Goal: Task Accomplishment & Management: Manage account settings

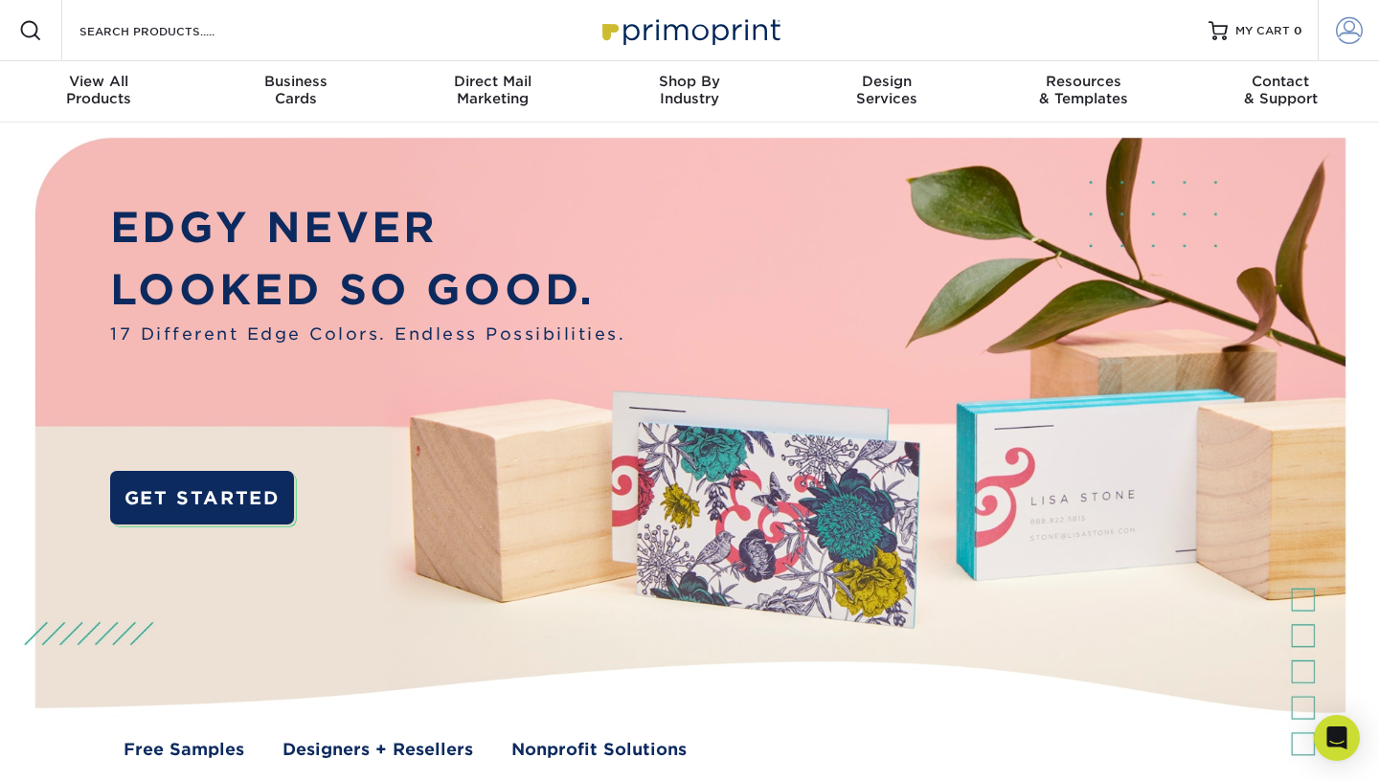
click at [1346, 27] on span at bounding box center [1349, 30] width 27 height 27
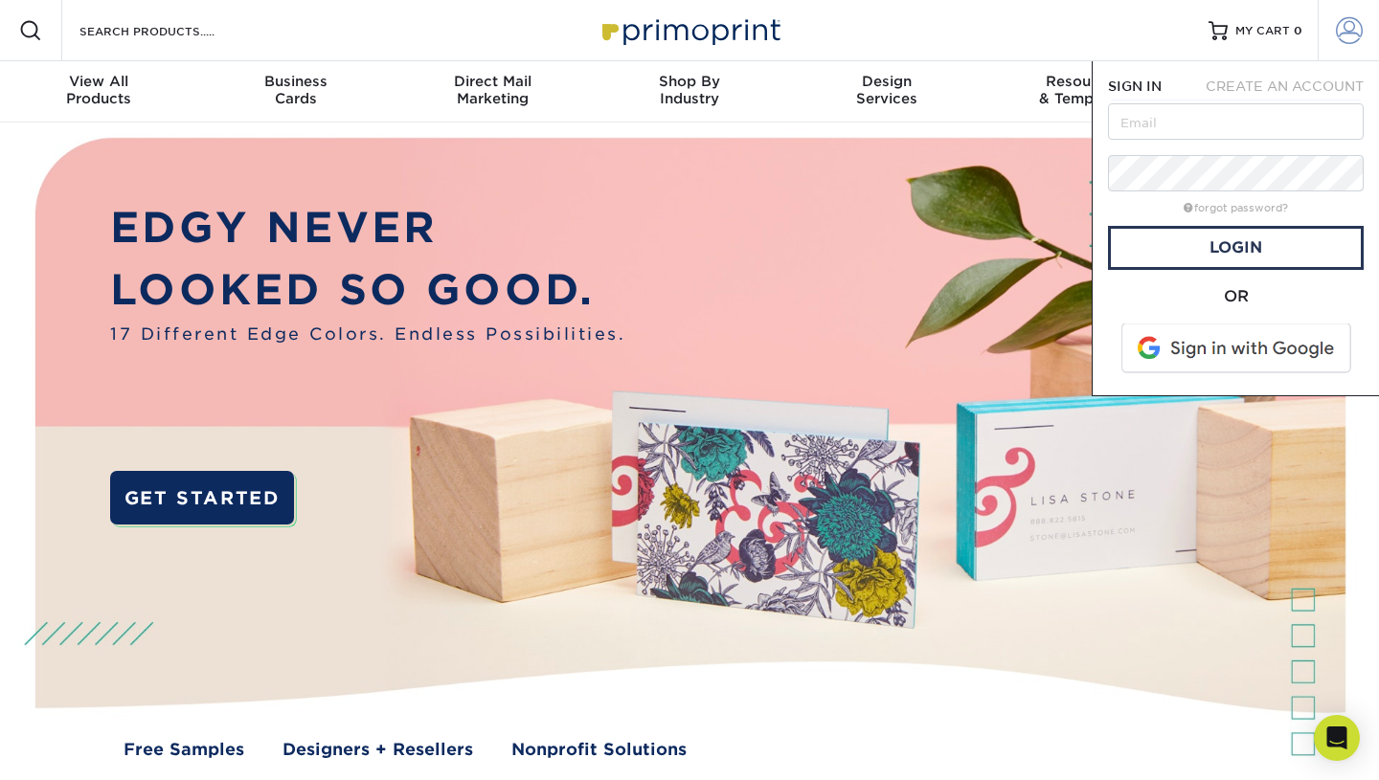
click at [1346, 27] on span at bounding box center [1349, 30] width 27 height 27
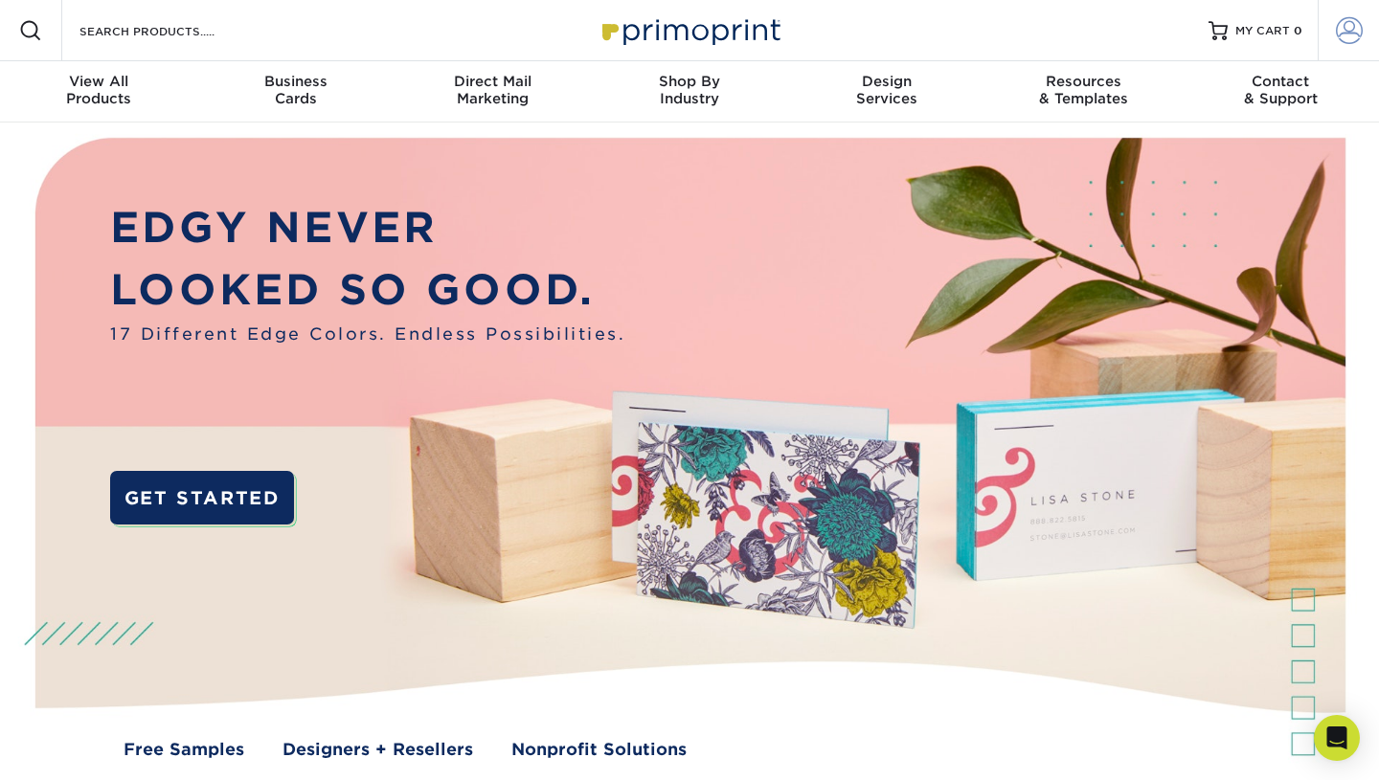
click at [1346, 27] on span at bounding box center [1349, 30] width 27 height 27
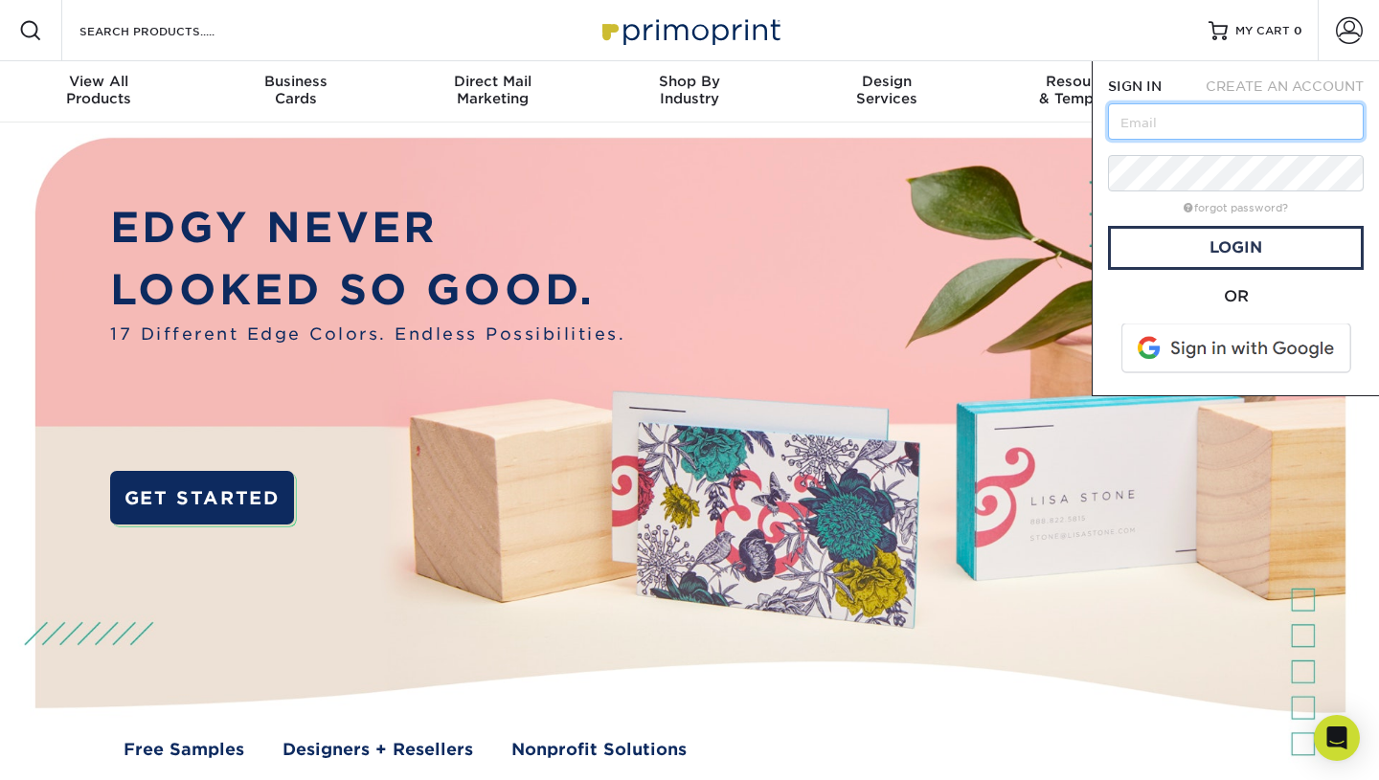
click at [1289, 113] on input "text" at bounding box center [1236, 121] width 256 height 36
type input "[EMAIL_ADDRESS][DOMAIN_NAME]"
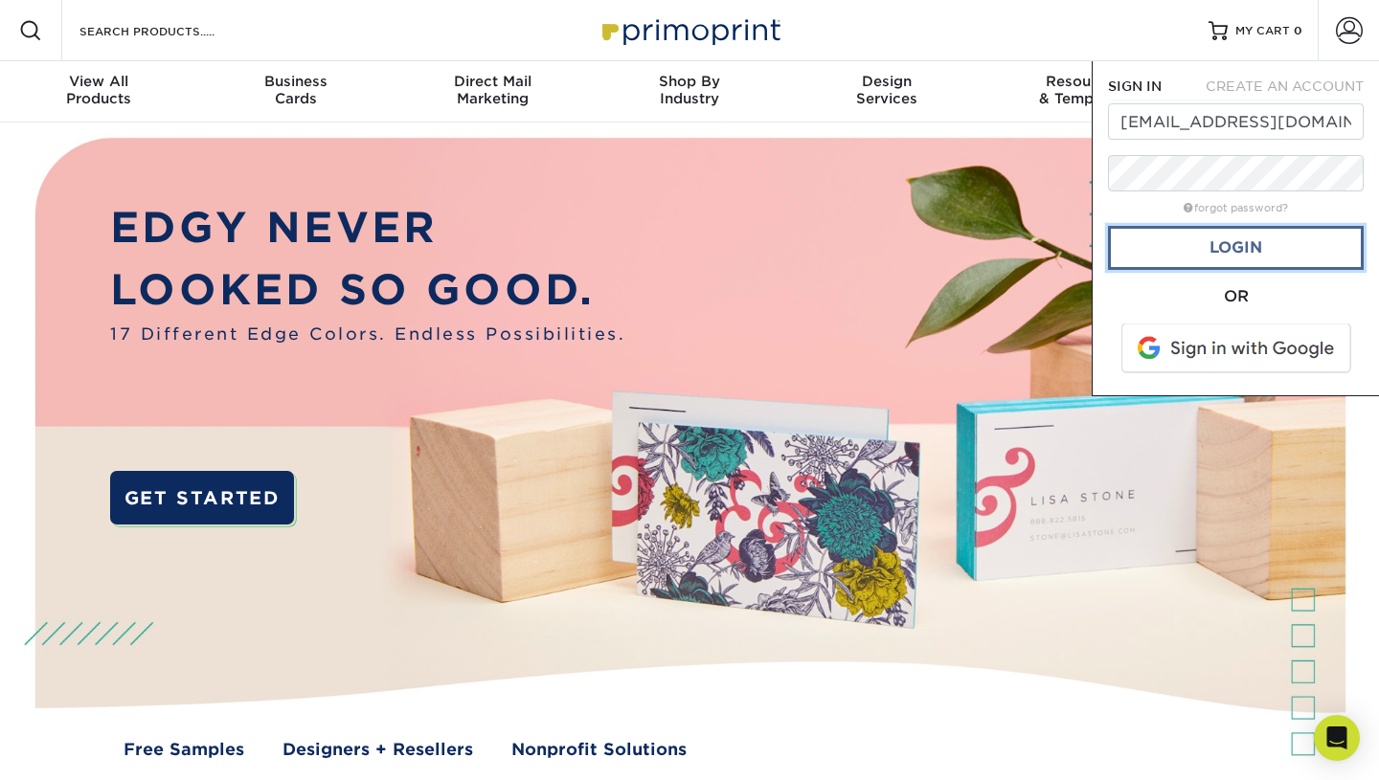
click at [1258, 258] on link "Login" at bounding box center [1236, 248] width 256 height 44
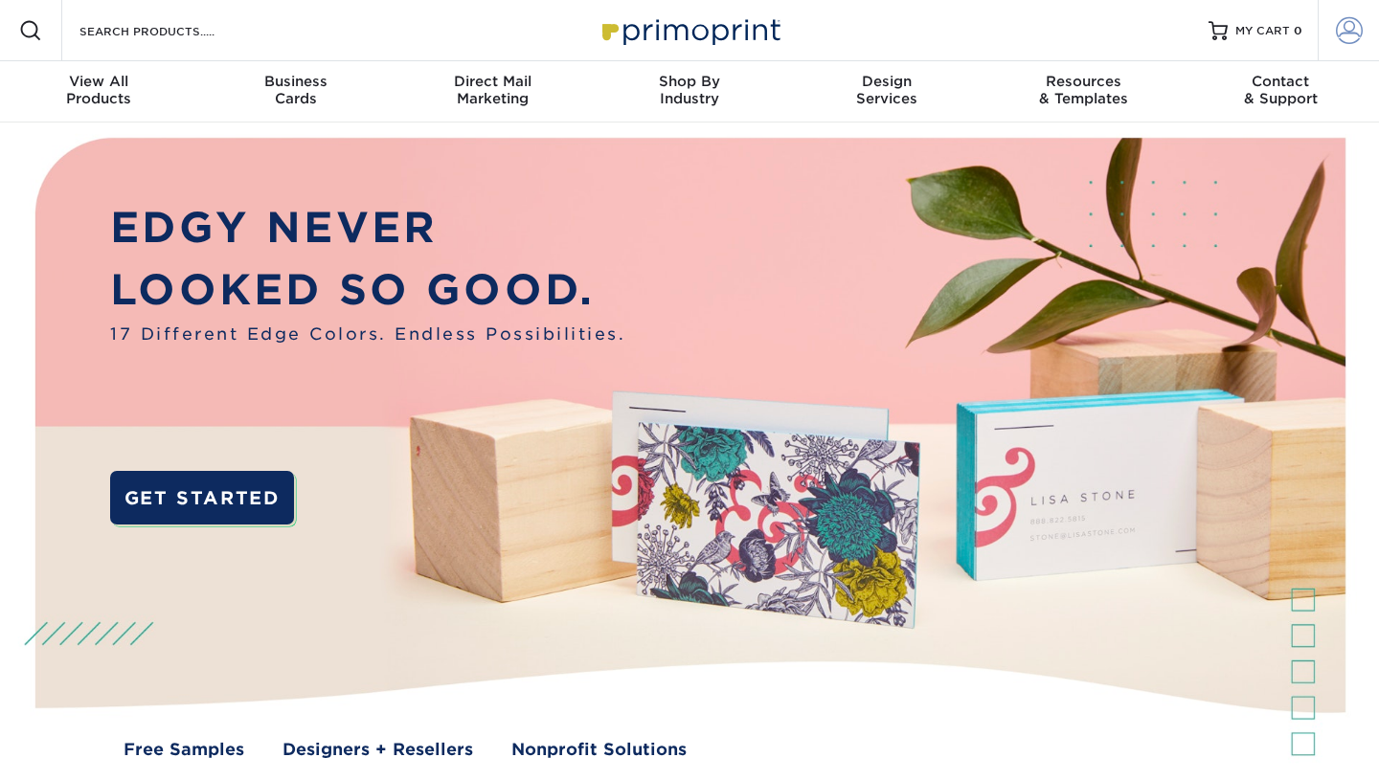
click at [1344, 18] on span at bounding box center [1349, 30] width 27 height 27
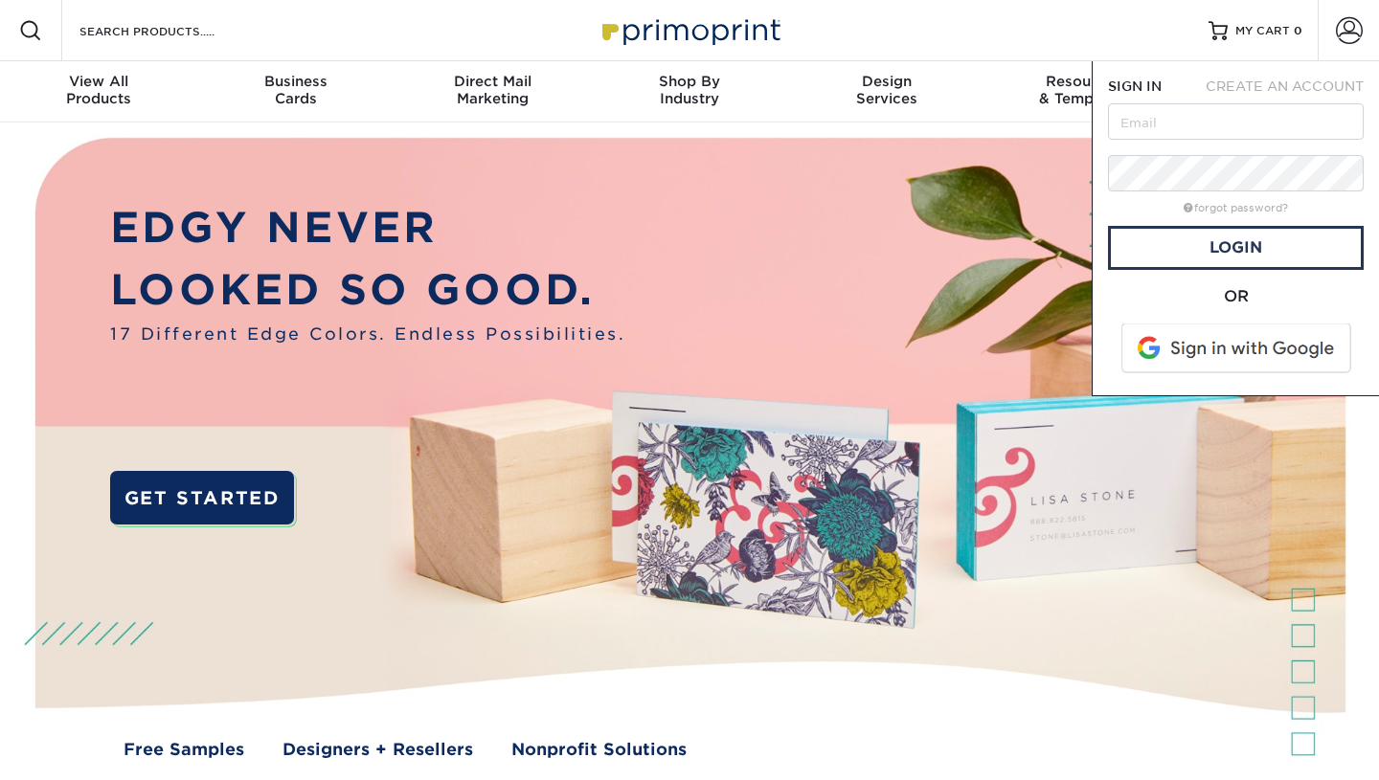
click at [1251, 342] on span at bounding box center [1238, 349] width 244 height 50
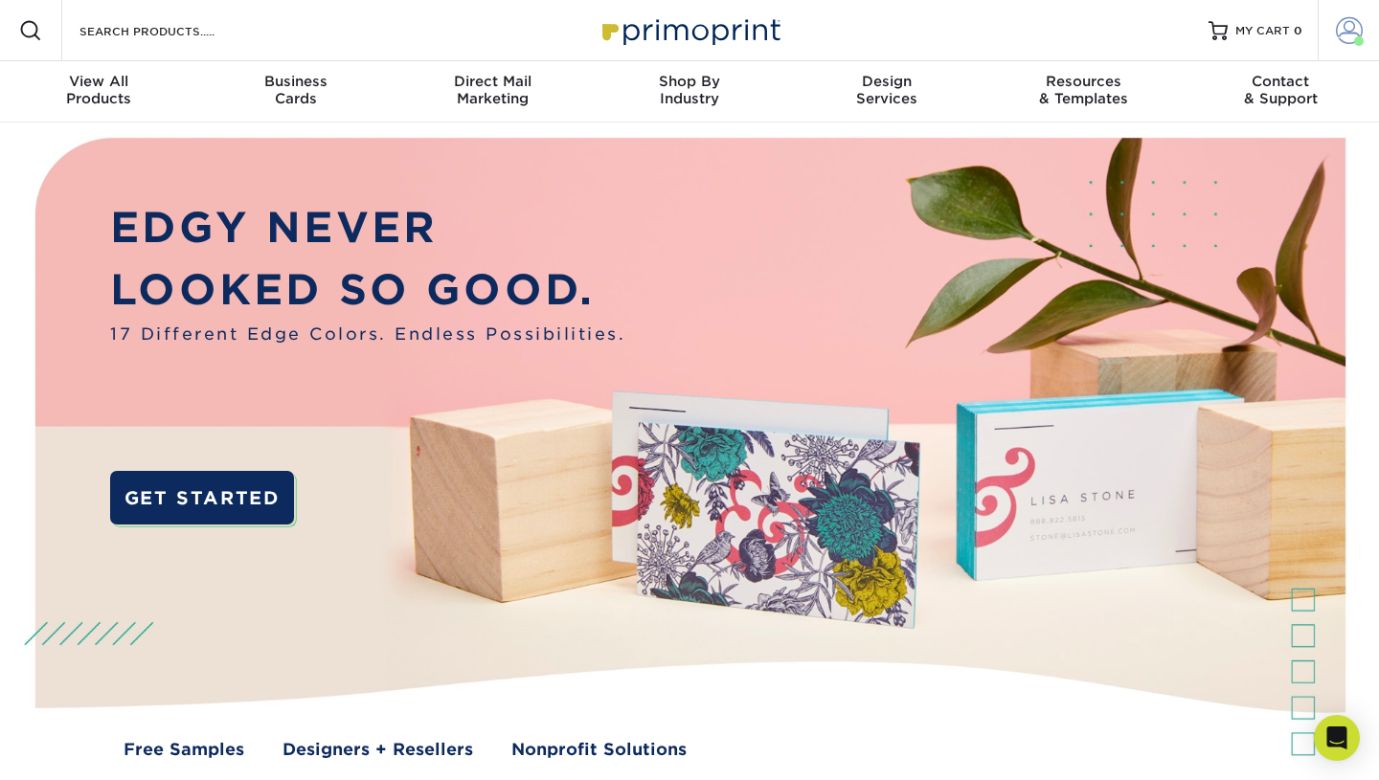
click at [1350, 31] on span at bounding box center [1349, 30] width 27 height 27
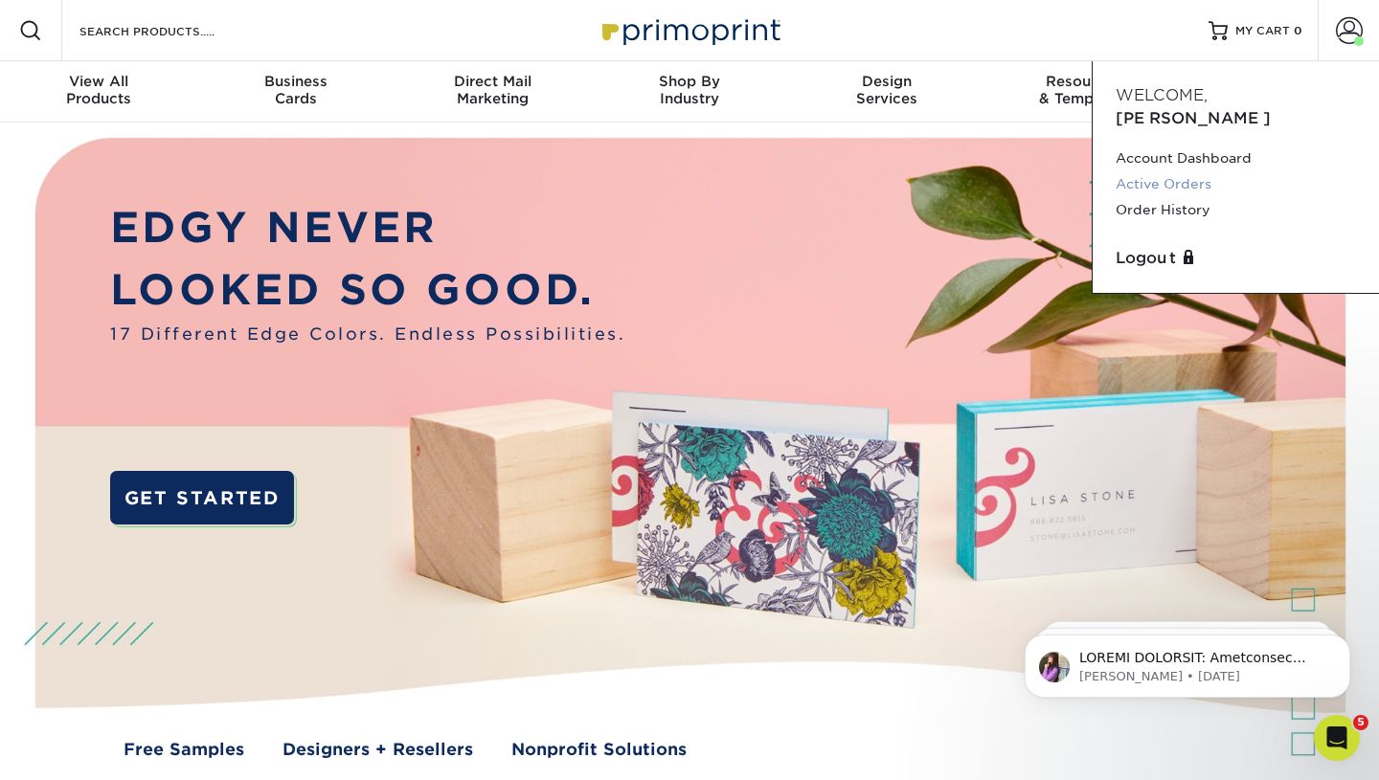
click at [1197, 171] on link "Active Orders" at bounding box center [1236, 184] width 240 height 26
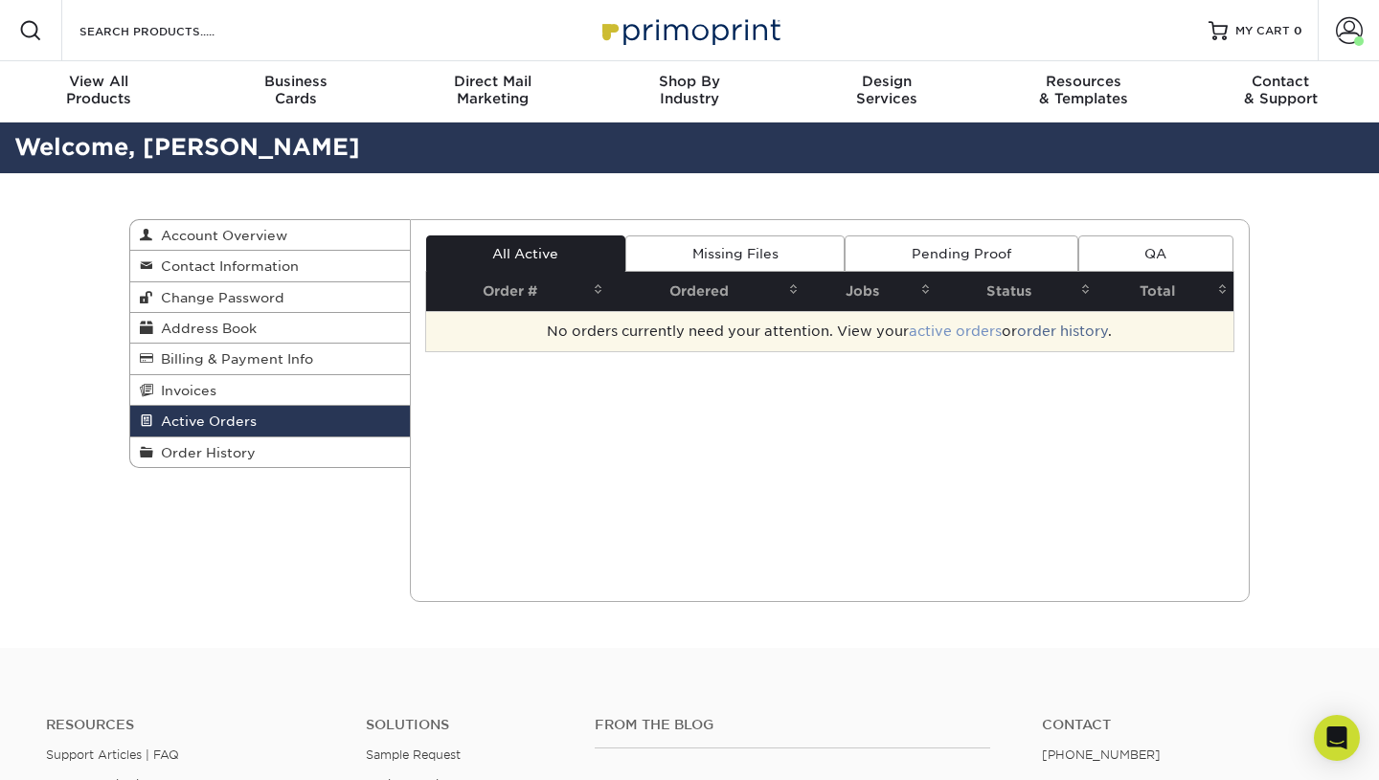
click at [961, 328] on link "active orders" at bounding box center [955, 331] width 93 height 15
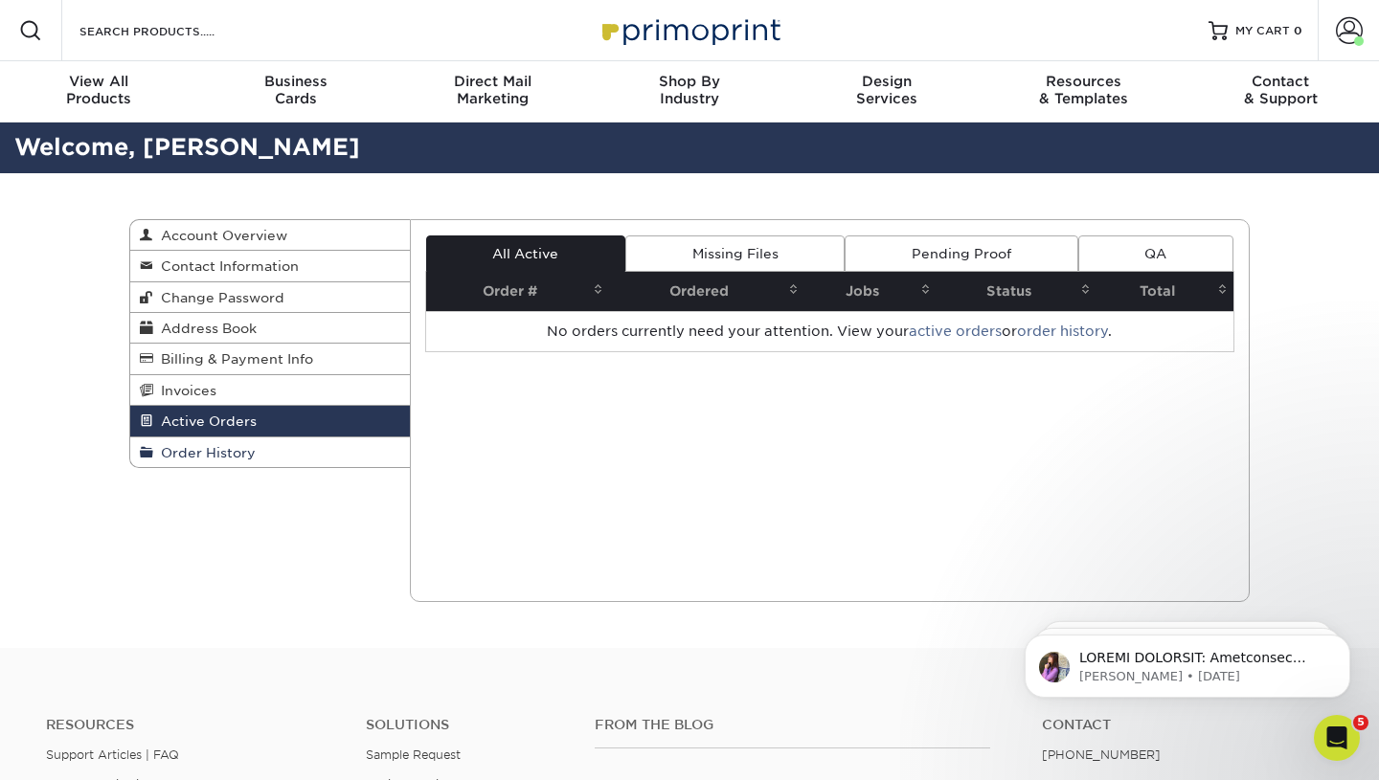
click at [227, 459] on span "Order History" at bounding box center [204, 452] width 102 height 15
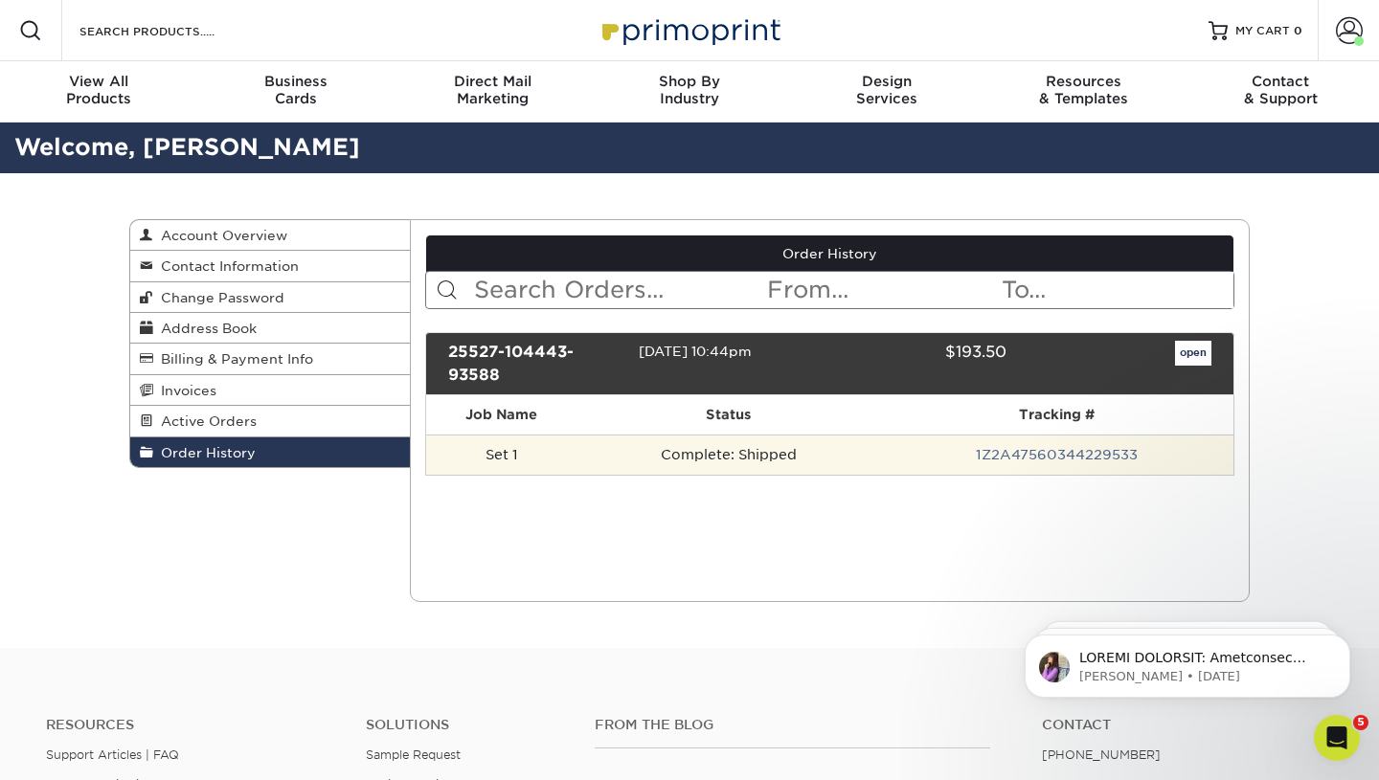
click at [814, 438] on td "Complete: Shipped" at bounding box center [728, 455] width 303 height 40
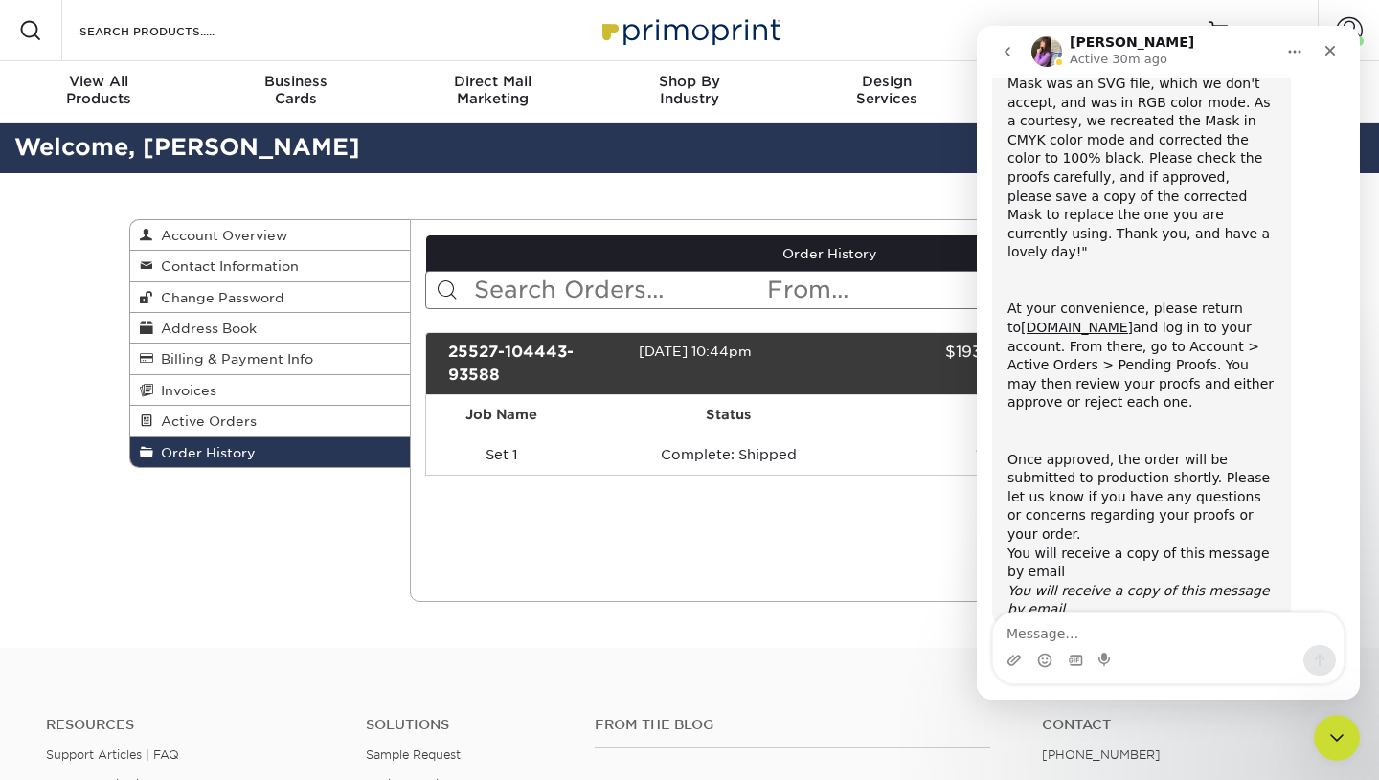
scroll to position [291, 0]
click at [1331, 46] on icon "Close" at bounding box center [1329, 50] width 15 height 15
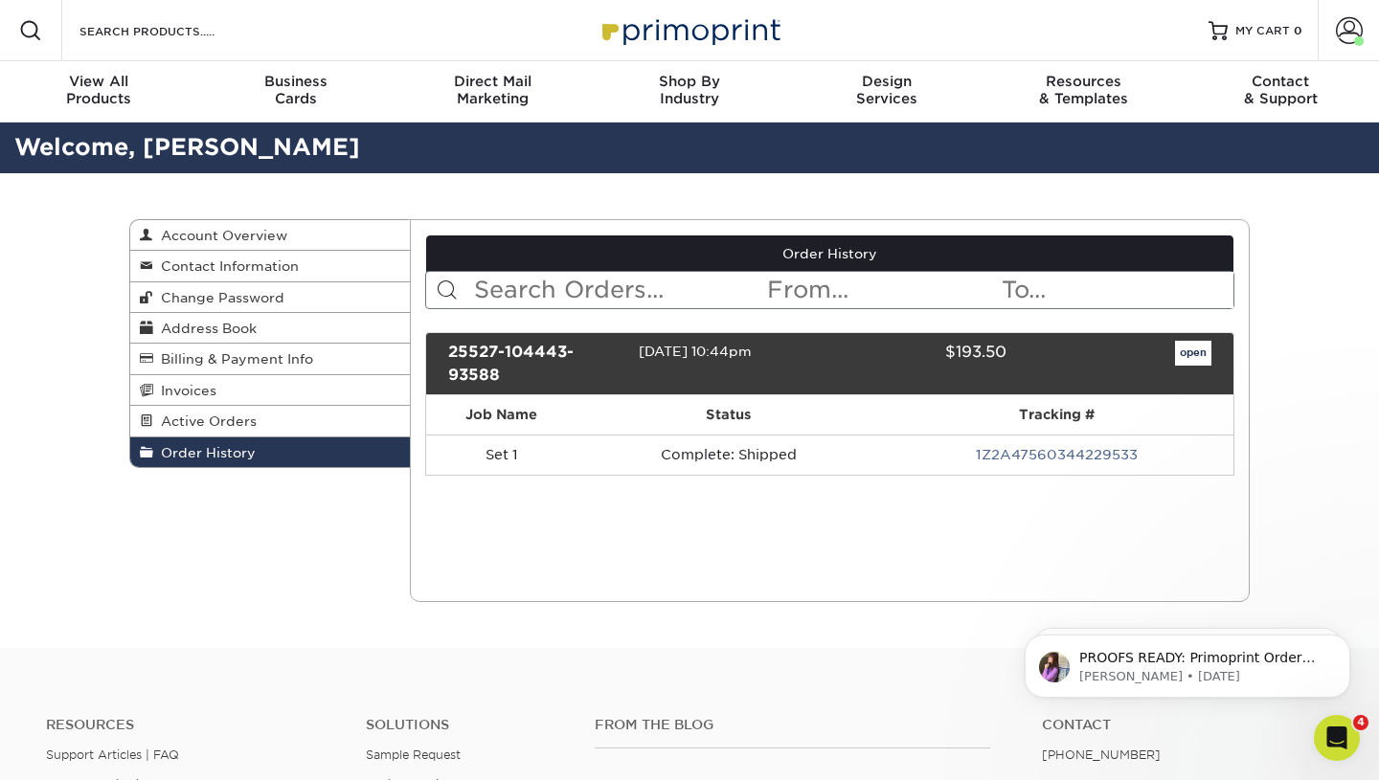
scroll to position [0, 0]
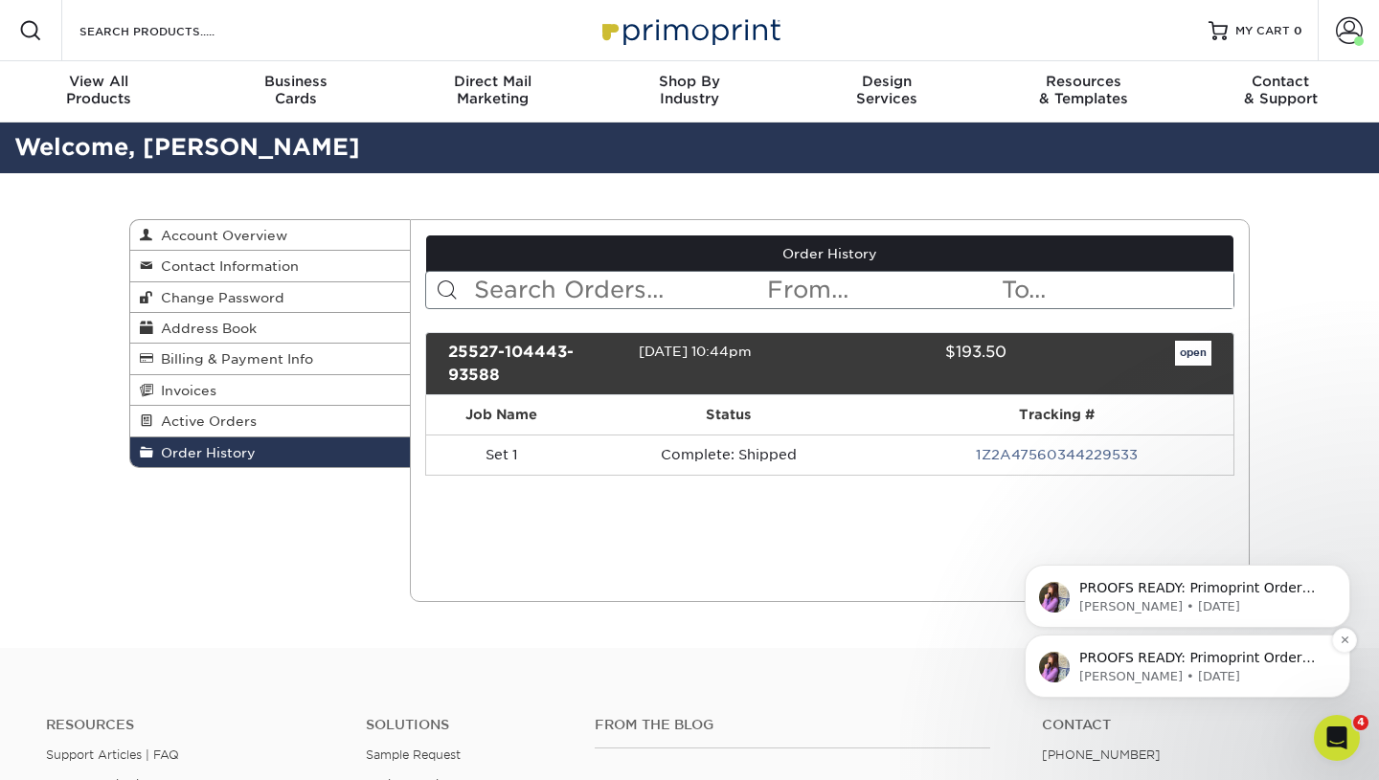
click at [1231, 681] on p "Erica • 4w ago" at bounding box center [1202, 676] width 247 height 17
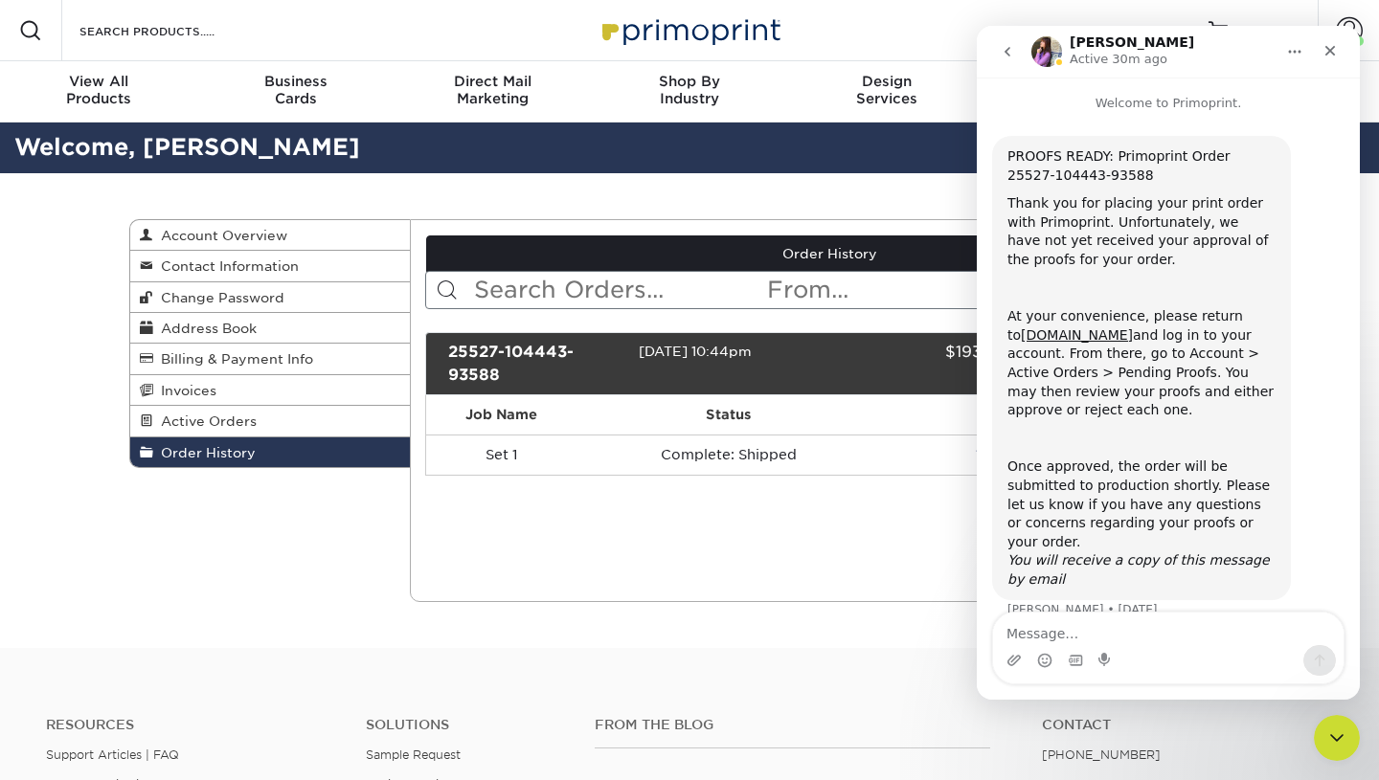
scroll to position [10, 0]
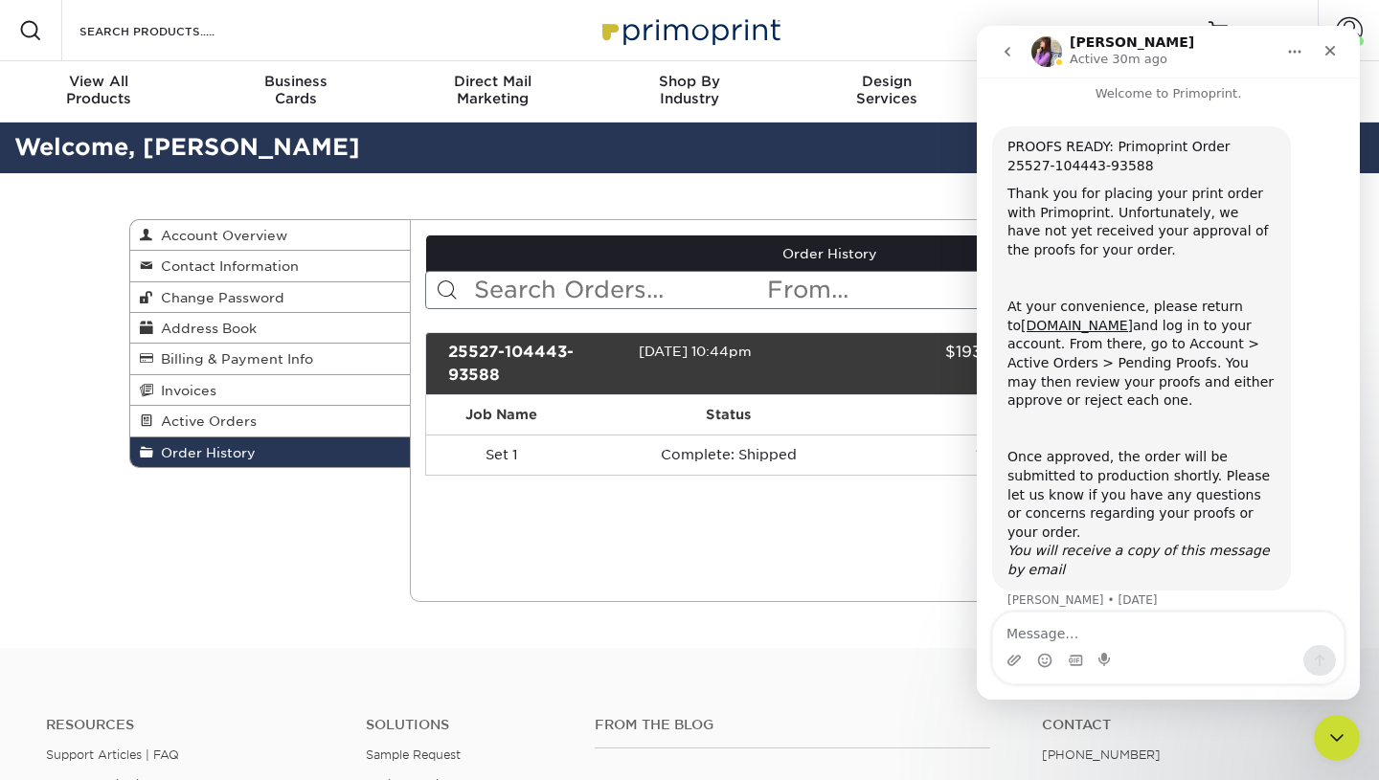
click at [1014, 53] on icon "go back" at bounding box center [1007, 51] width 15 height 15
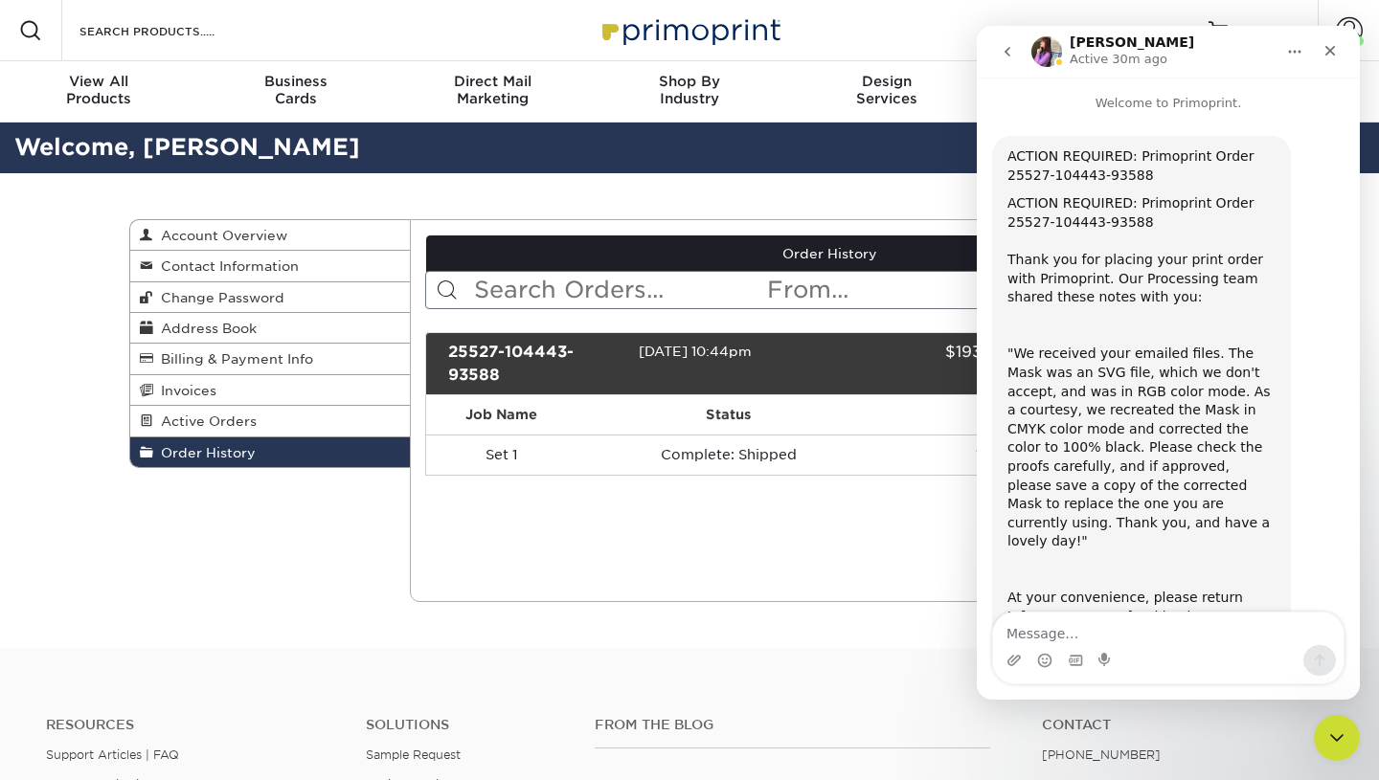
scroll to position [291, 0]
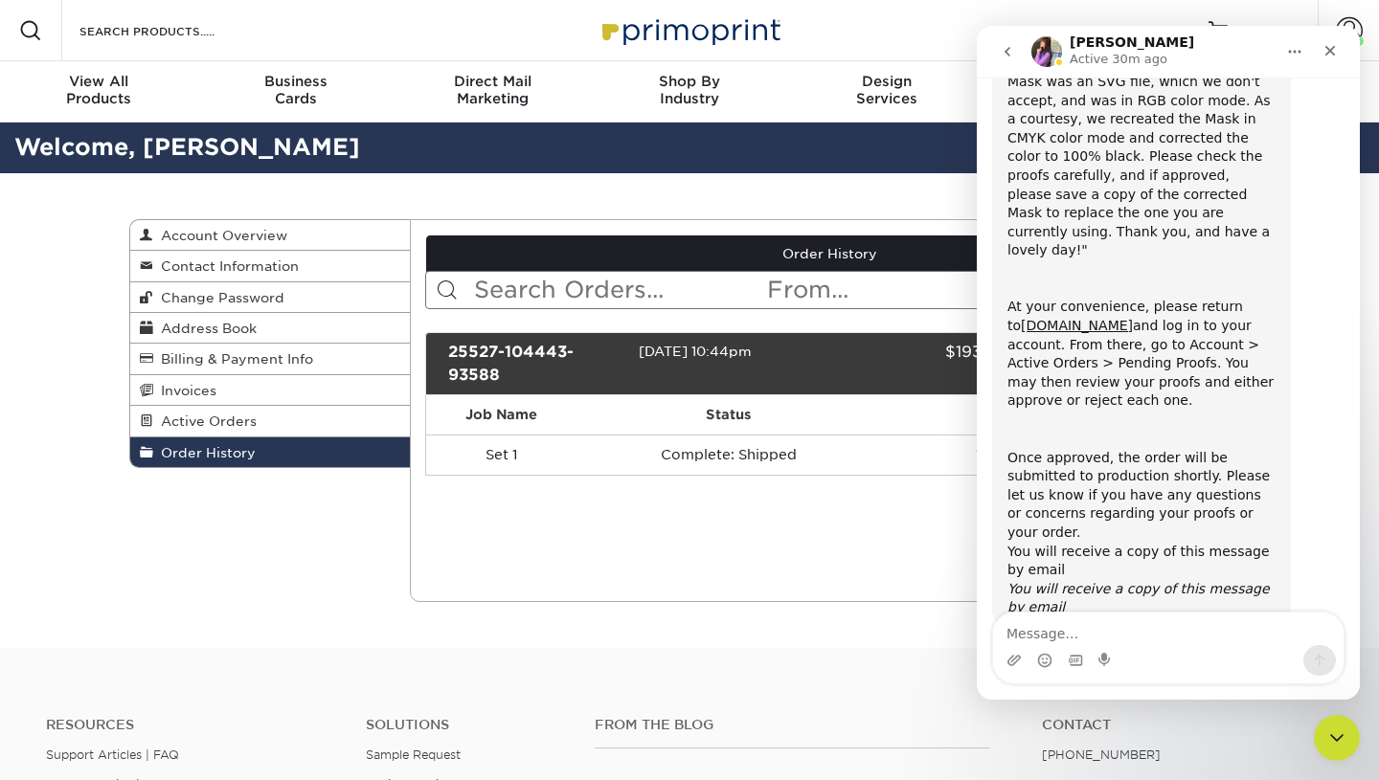
click at [1006, 59] on button "go back" at bounding box center [1007, 52] width 36 height 36
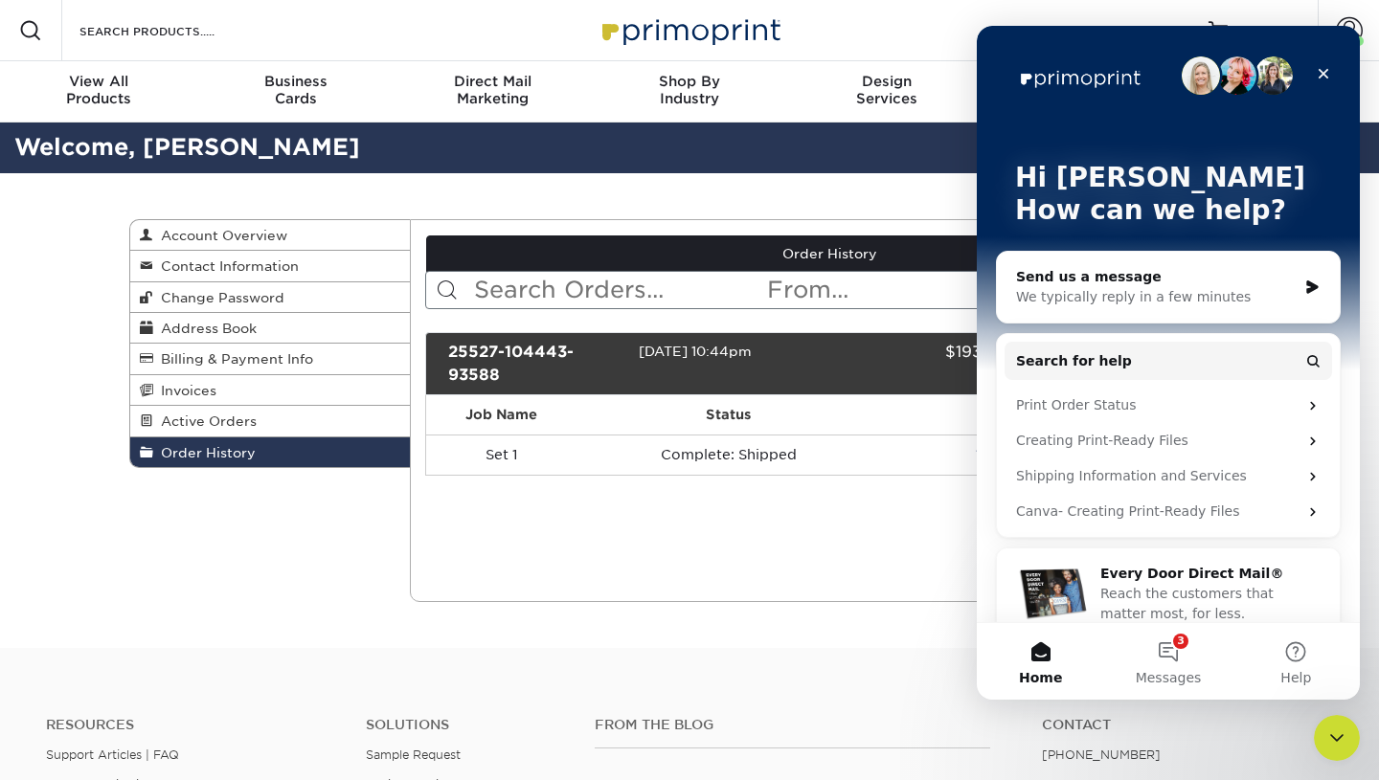
scroll to position [0, 0]
click at [1162, 656] on button "3 Messages" at bounding box center [1167, 661] width 127 height 77
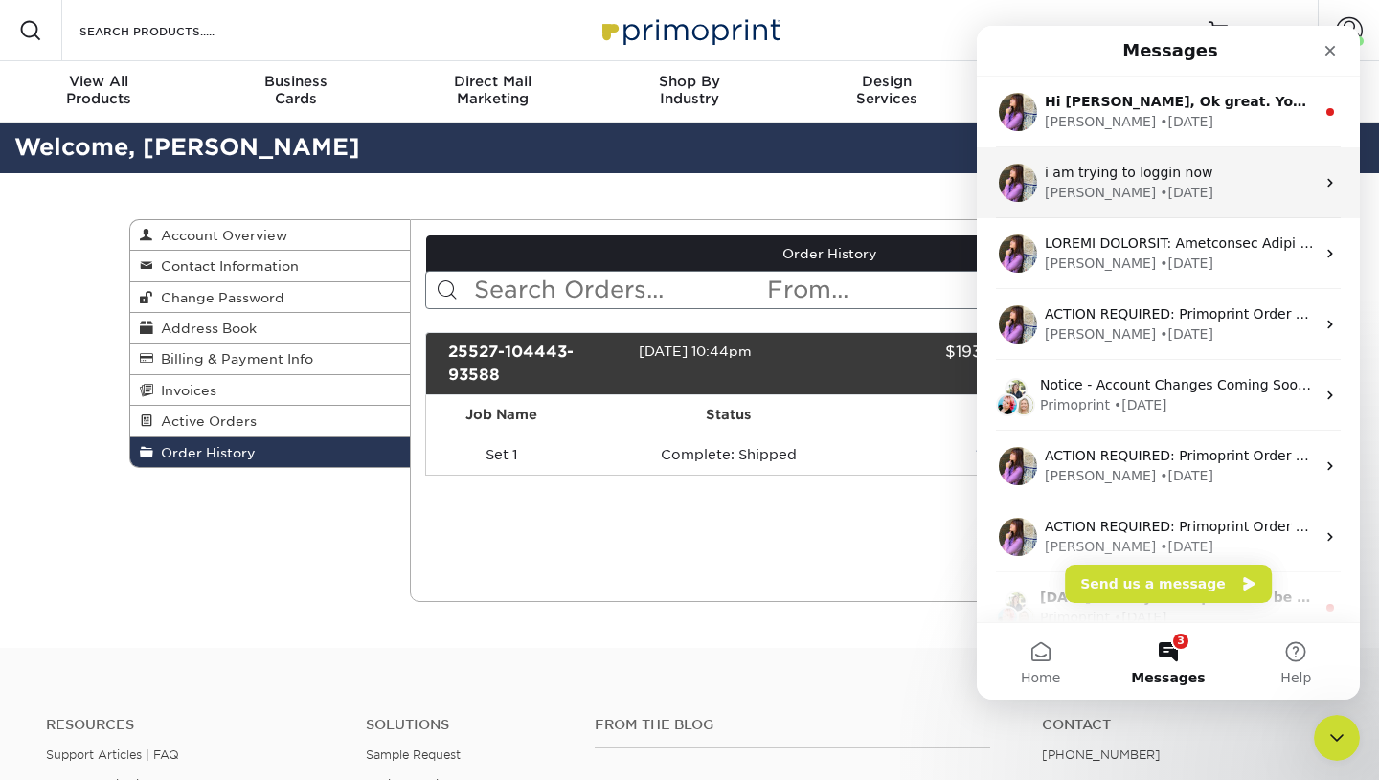
click at [1160, 194] on div "• 2w ago" at bounding box center [1187, 193] width 54 height 20
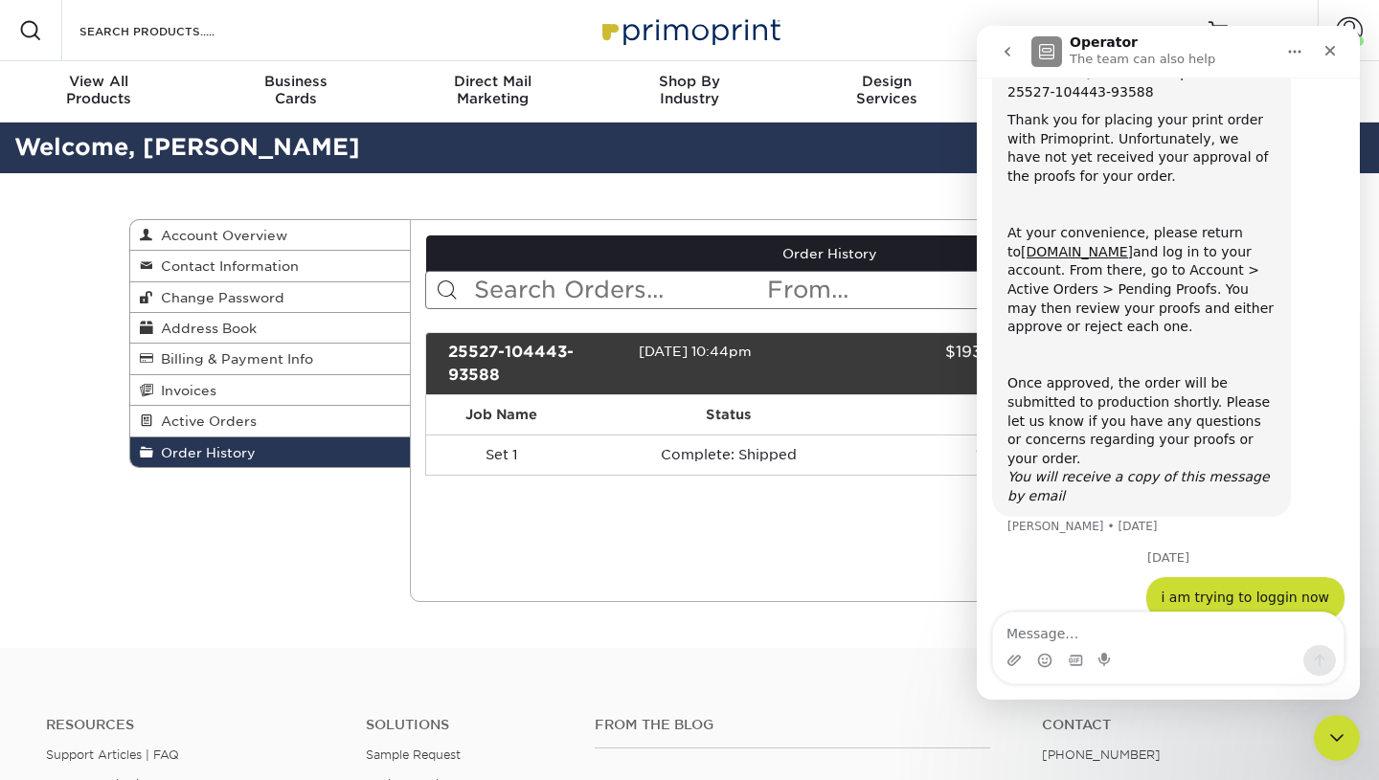
scroll to position [92, 0]
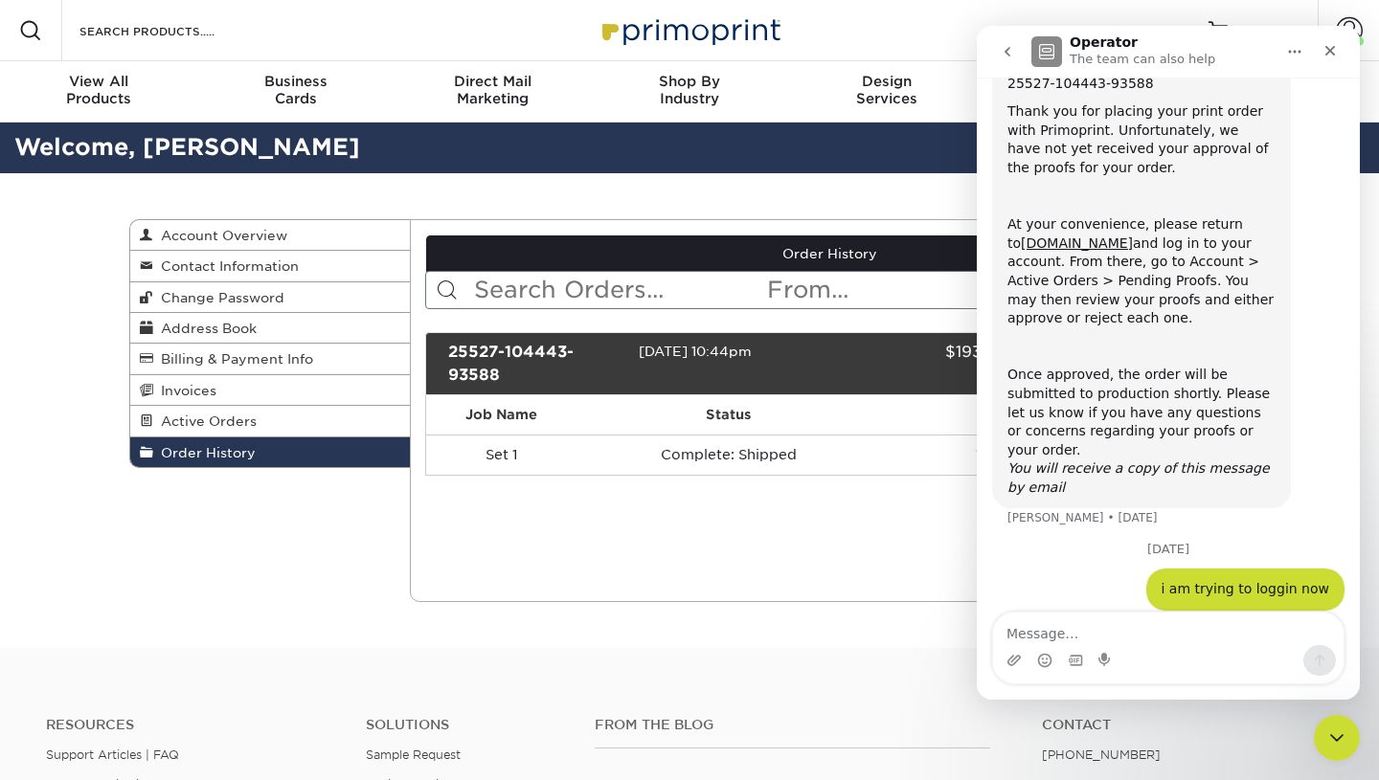
click at [1012, 59] on button "go back" at bounding box center [1007, 52] width 36 height 36
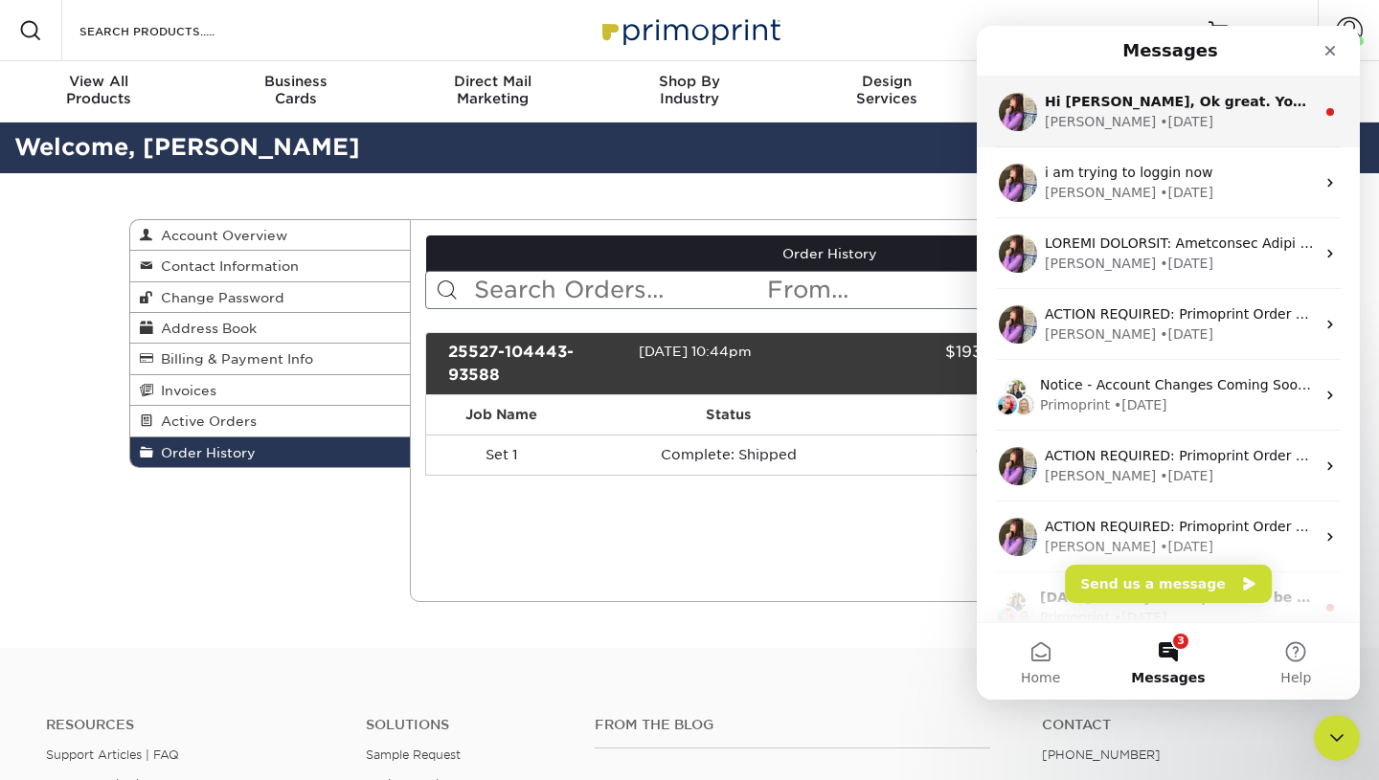
click at [1132, 119] on div "Erica • 2w ago" at bounding box center [1180, 122] width 270 height 20
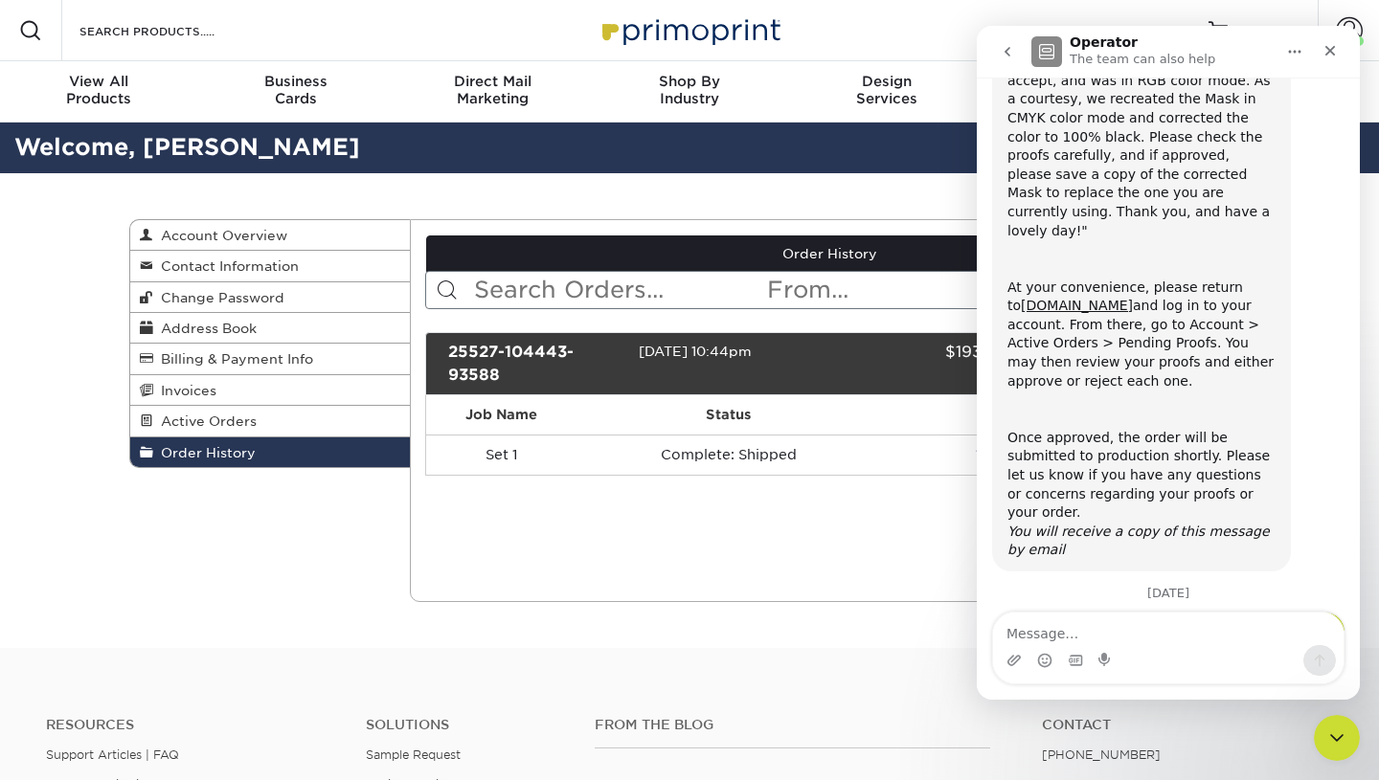
scroll to position [473, 0]
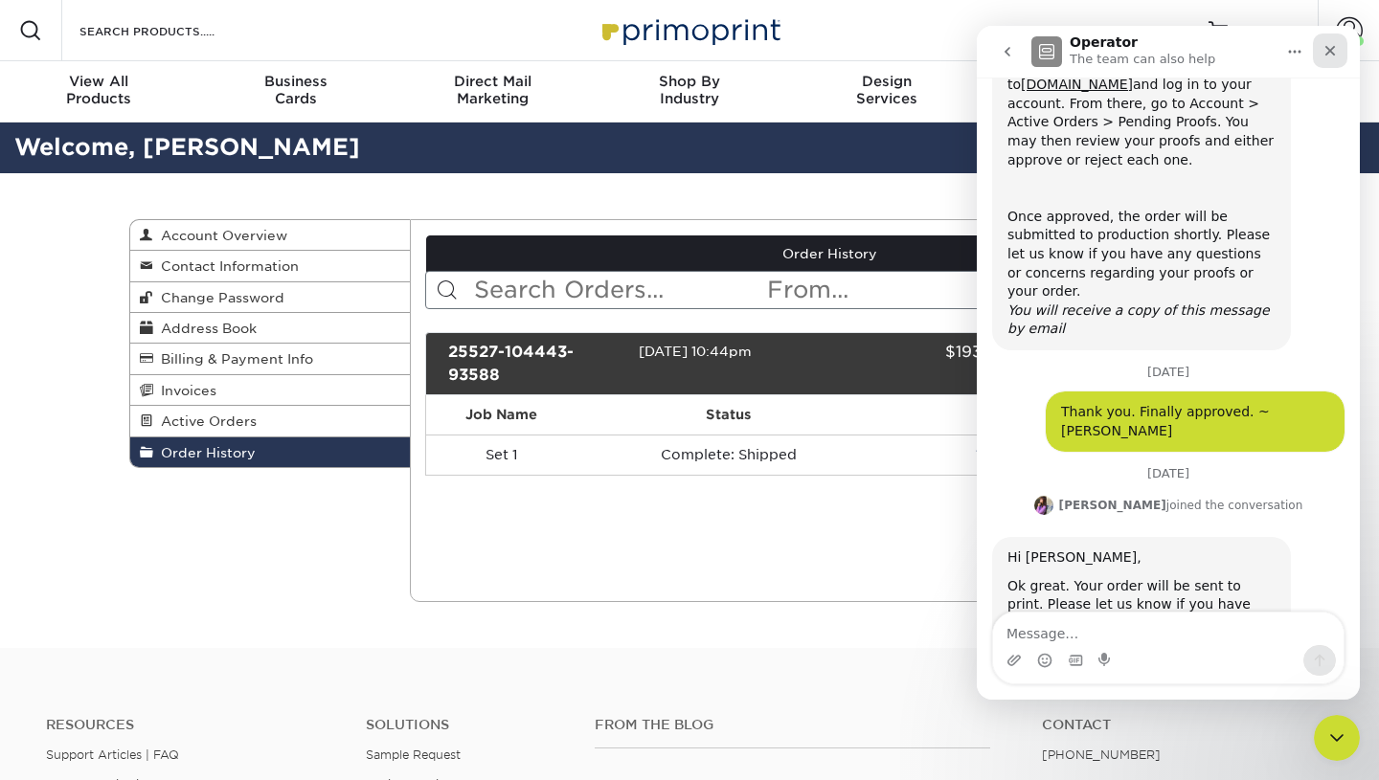
click at [1323, 49] on icon "Close" at bounding box center [1329, 50] width 15 height 15
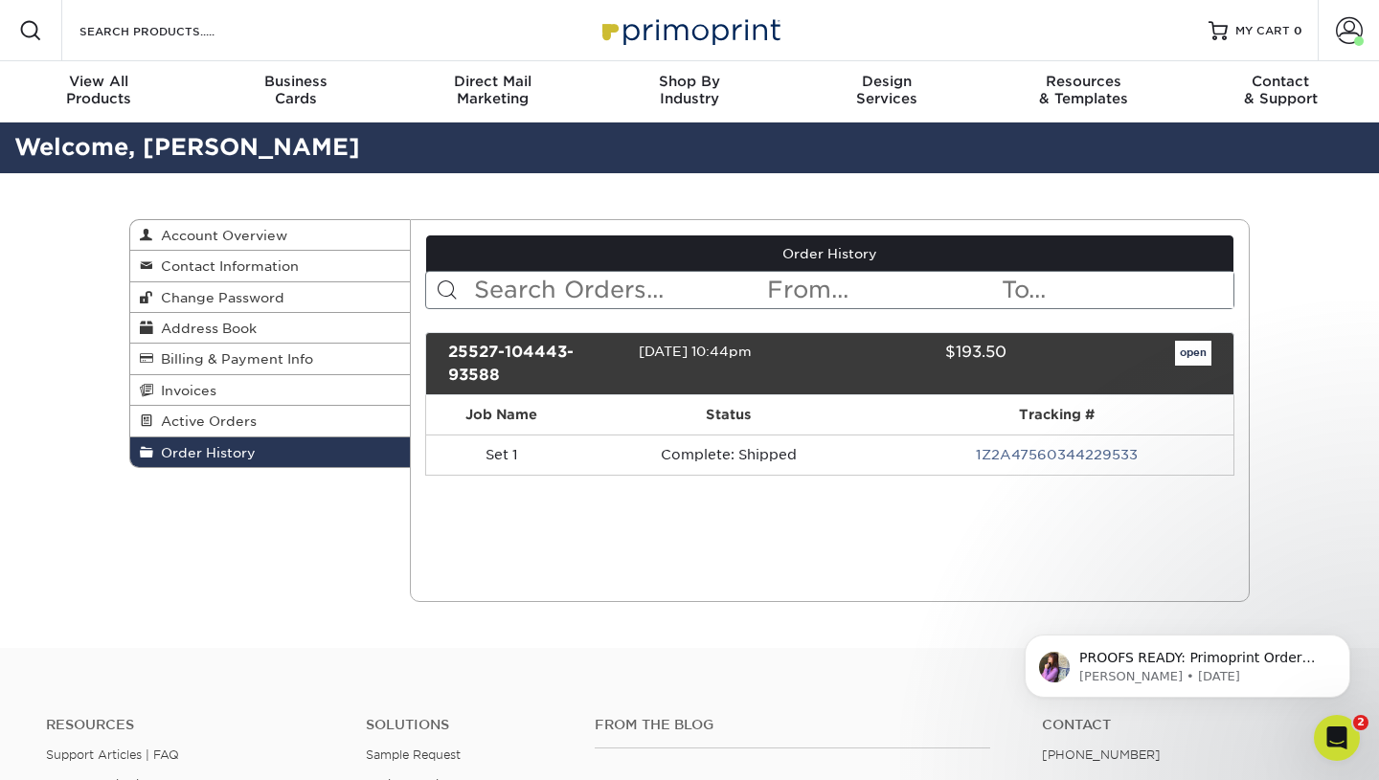
scroll to position [0, 0]
